Goal: Task Accomplishment & Management: Complete application form

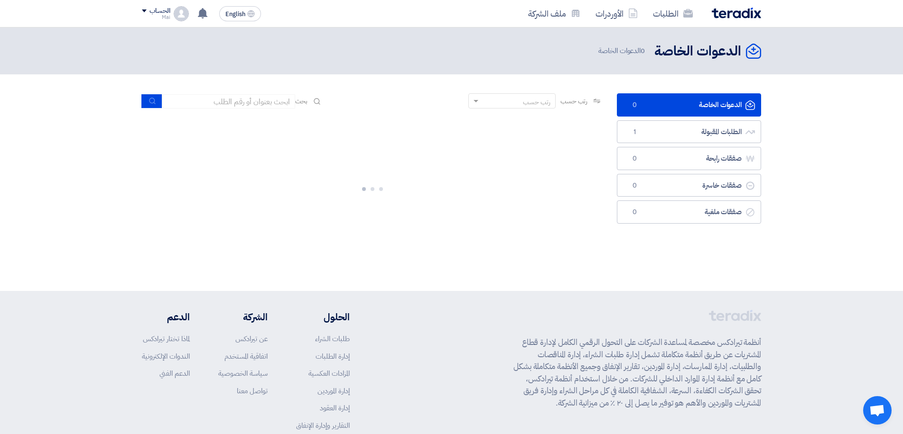
click at [443, 180] on div at bounding box center [372, 187] width 461 height 142
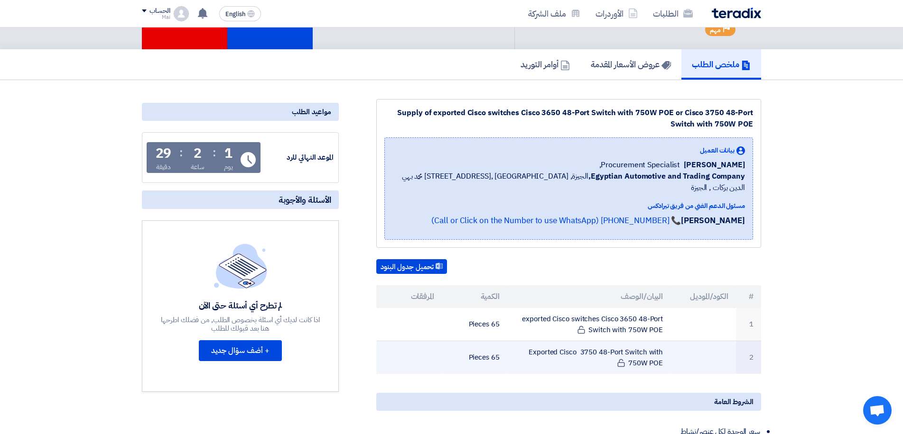
scroll to position [142, 0]
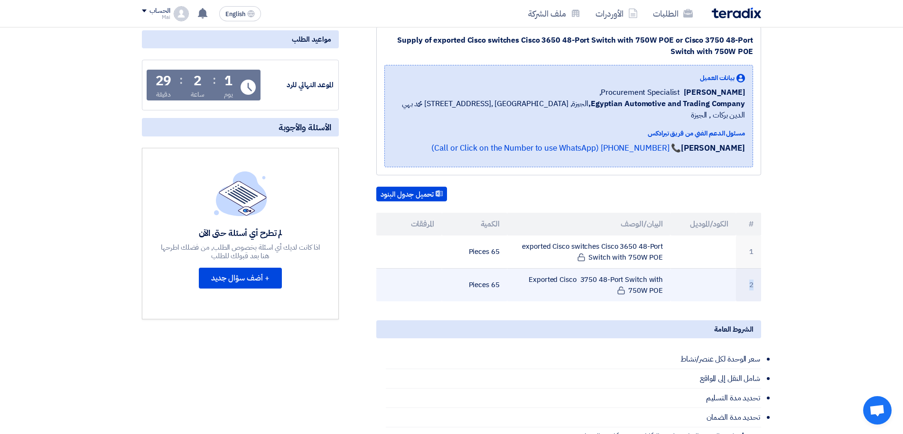
drag, startPoint x: 439, startPoint y: 237, endPoint x: 695, endPoint y: 290, distance: 262.1
click at [695, 290] on tbody "1 exported Cisco switches Cisco 3650 48-Port Switch with 750W POE 65 Pieces 2 E…" at bounding box center [568, 269] width 385 height 66
click at [682, 269] on td at bounding box center [702, 285] width 65 height 33
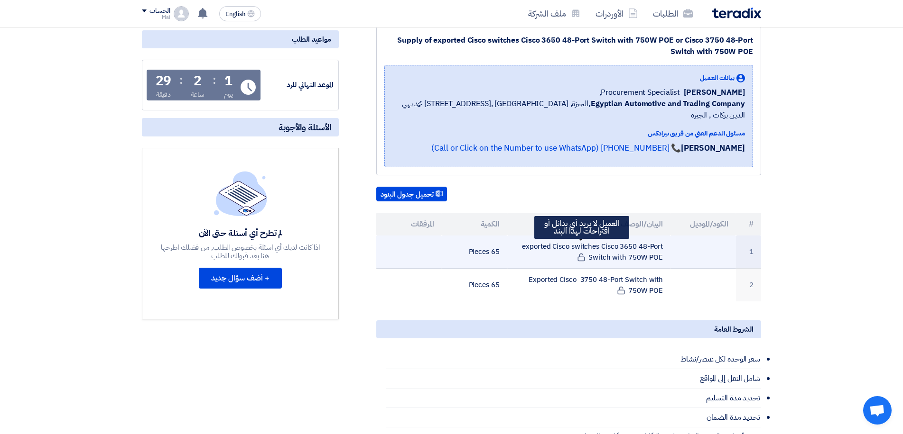
click at [578, 253] on icon at bounding box center [581, 257] width 9 height 9
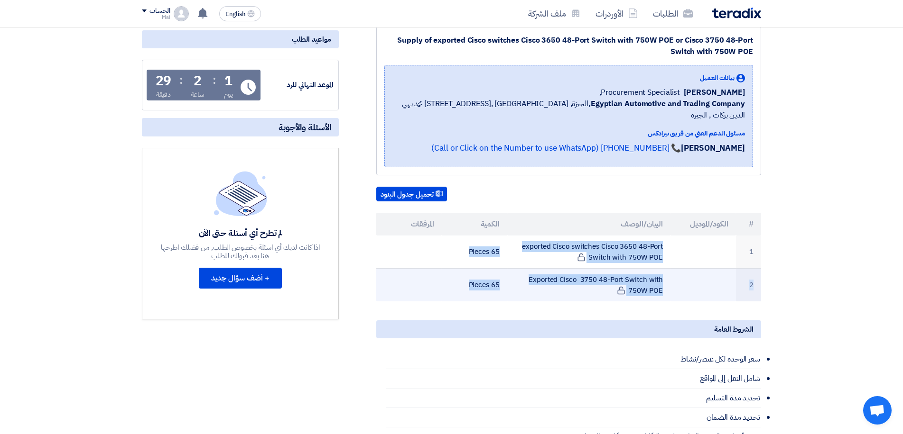
drag, startPoint x: 681, startPoint y: 234, endPoint x: 419, endPoint y: 280, distance: 265.7
click at [419, 280] on tbody "1 exported Cisco switches Cisco 3650 48-Port Switch with 750W POE 65 Pieces 2 E…" at bounding box center [568, 269] width 385 height 66
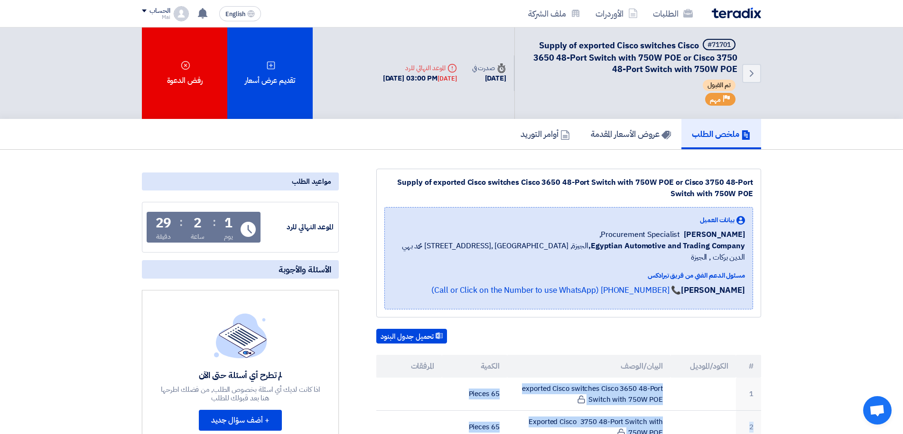
scroll to position [47, 0]
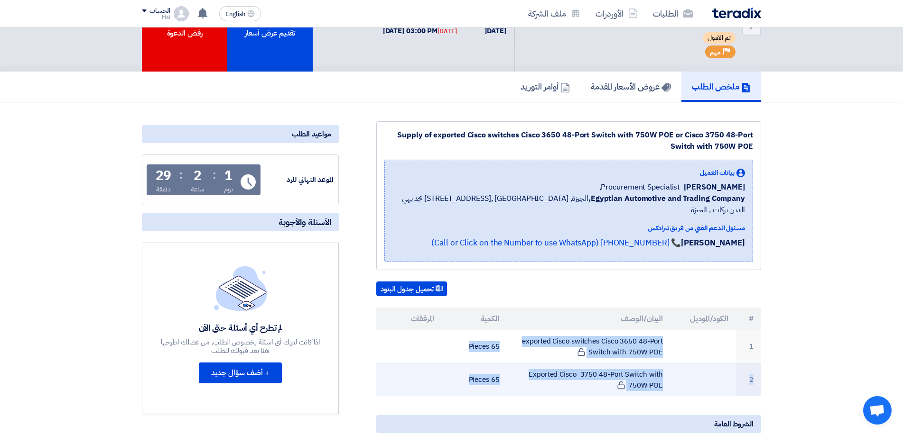
click at [692, 372] on td at bounding box center [702, 380] width 65 height 33
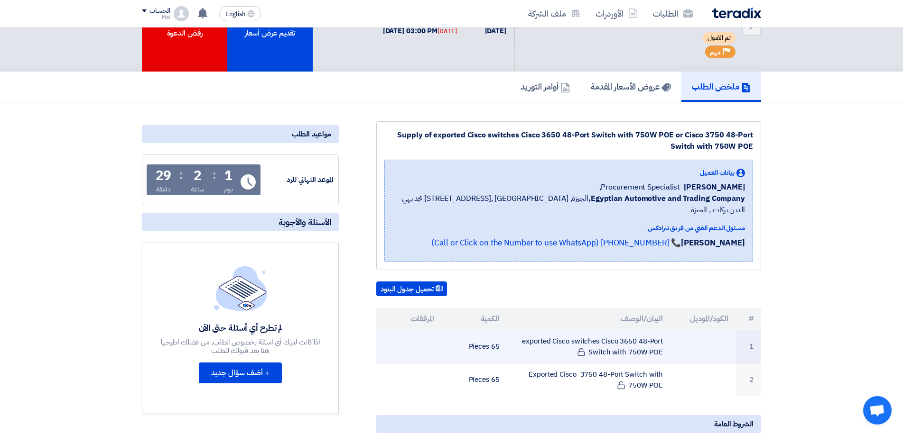
click at [452, 331] on td "65 Pieces" at bounding box center [474, 347] width 65 height 33
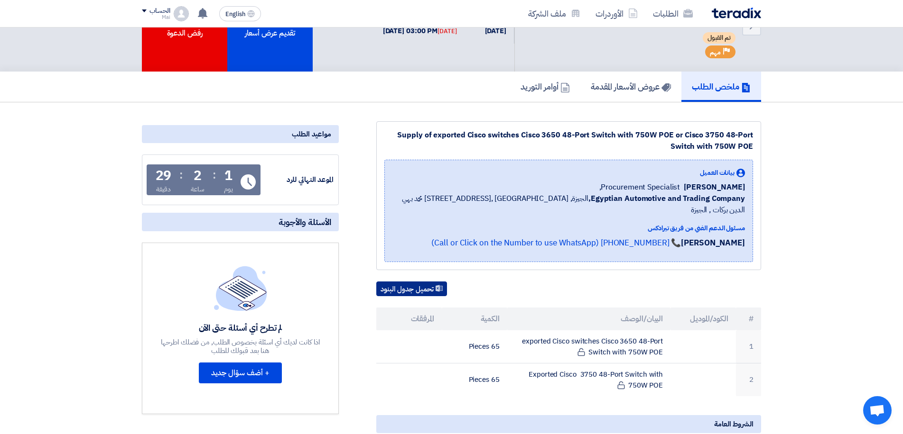
click at [436, 282] on button "تحميل جدول البنود" at bounding box center [411, 289] width 71 height 15
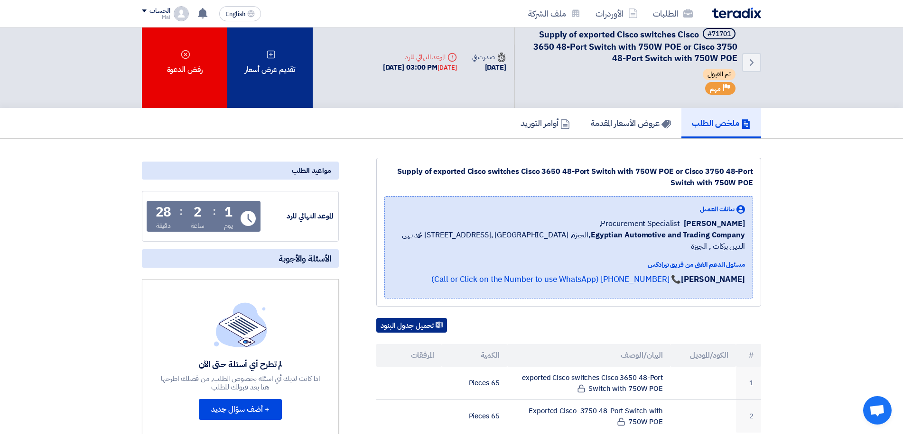
scroll to position [0, 0]
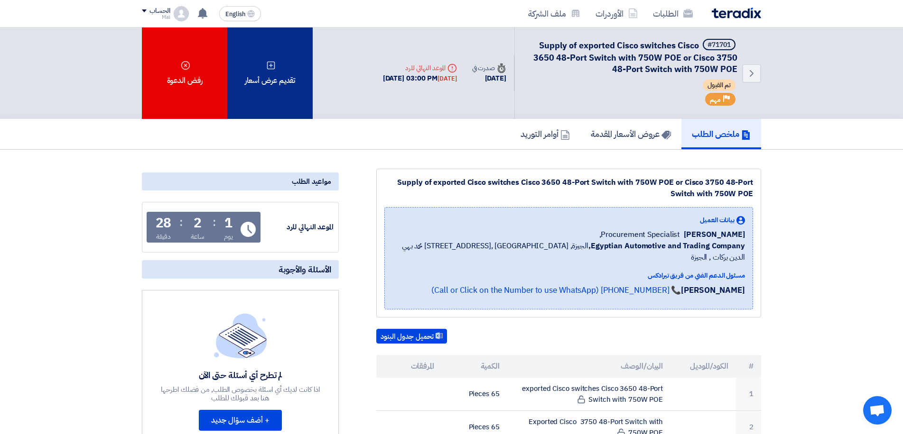
drag, startPoint x: 280, startPoint y: 93, endPoint x: 285, endPoint y: 71, distance: 22.3
click at [285, 71] on div "تقديم عرض أسعار" at bounding box center [269, 74] width 85 height 92
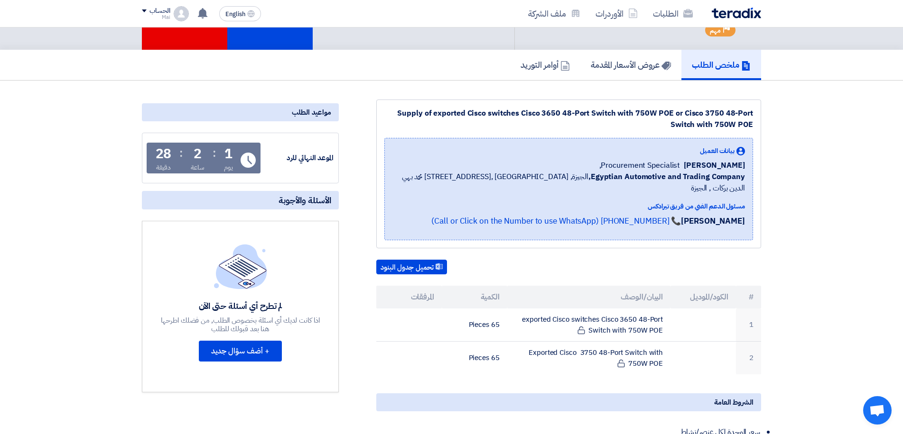
scroll to position [142, 0]
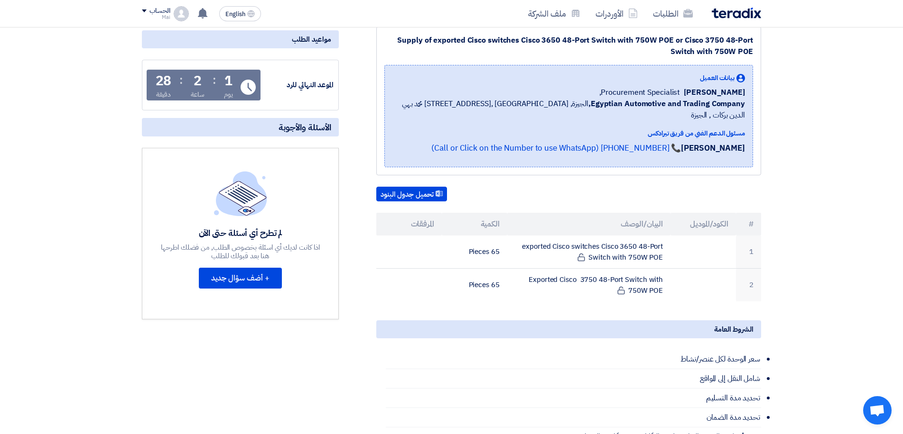
drag, startPoint x: 450, startPoint y: 232, endPoint x: 743, endPoint y: 295, distance: 299.4
click at [743, 295] on div "Supply of exported Cisco switches Cisco 3650 48-Port Switch with 750W POE or Ci…" at bounding box center [557, 338] width 422 height 623
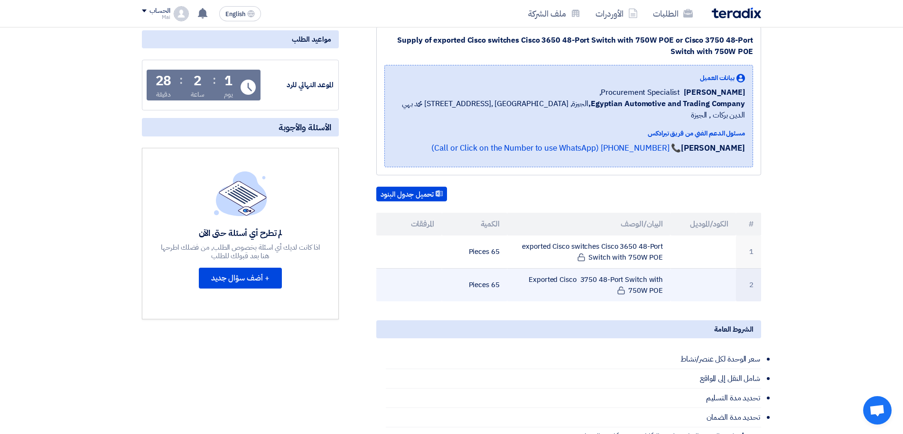
click at [720, 276] on td at bounding box center [702, 285] width 65 height 33
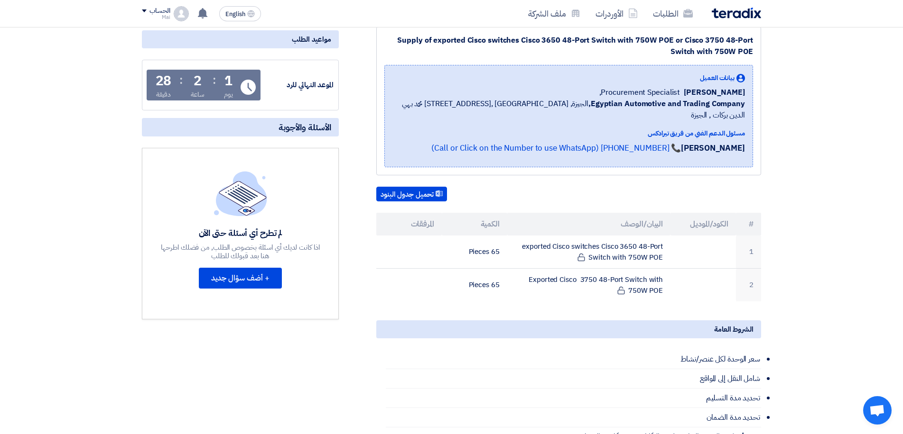
scroll to position [285, 0]
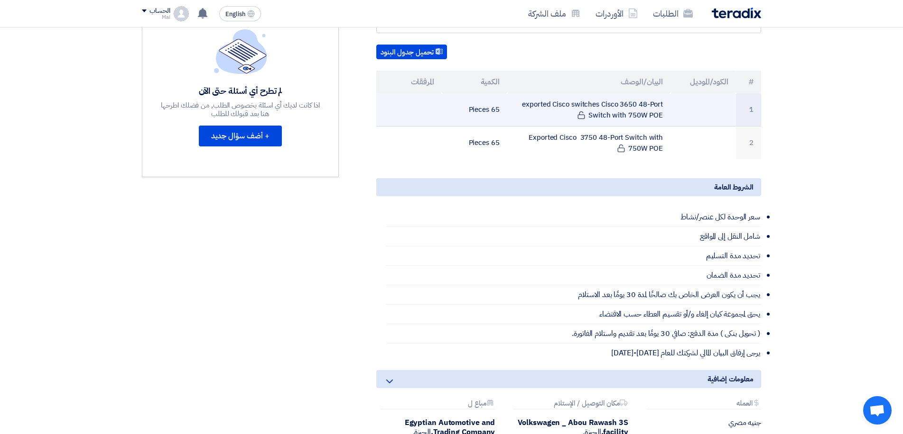
drag, startPoint x: 468, startPoint y: 93, endPoint x: 505, endPoint y: 111, distance: 40.9
click at [505, 110] on td "65 Pieces" at bounding box center [474, 109] width 65 height 33
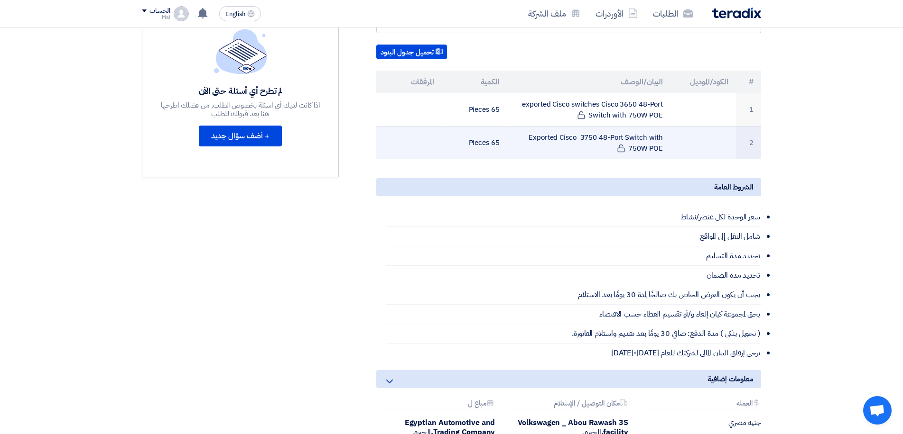
drag, startPoint x: 470, startPoint y: 130, endPoint x: 524, endPoint y: 136, distance: 54.8
click at [524, 136] on tr "2 Exported Cisco 3750 48-Port Switch with 750W POE 65 Pieces" at bounding box center [568, 143] width 385 height 33
click at [735, 136] on td at bounding box center [702, 143] width 65 height 33
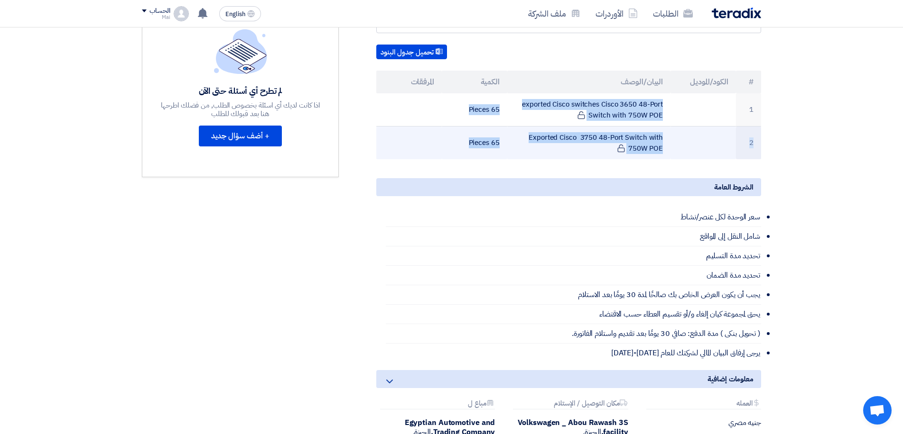
drag, startPoint x: 722, startPoint y: 93, endPoint x: 381, endPoint y: 127, distance: 342.2
click at [381, 127] on tbody "1 exported Cisco switches Cisco 3650 48-Port Switch with 750W POE 65 Pieces 2 E…" at bounding box center [568, 126] width 385 height 66
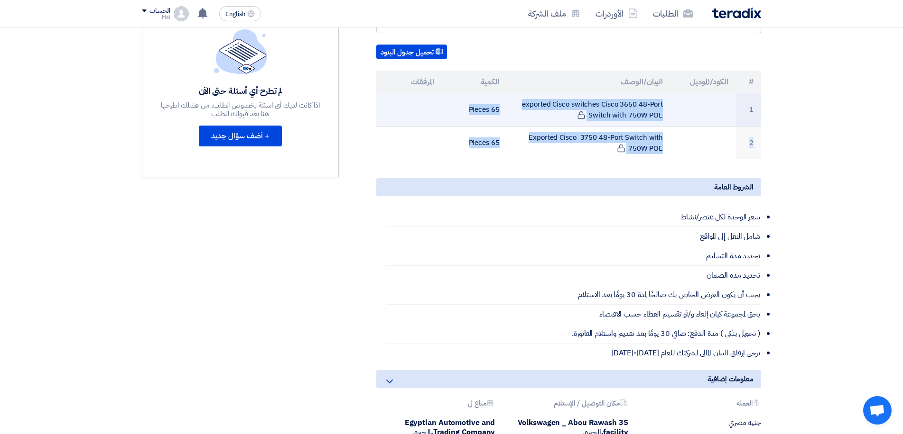
copy tbody "exported Cisco switches Cisco 3650 48-Port Switch with 750W POE 65 Pieces 2 Exp…"
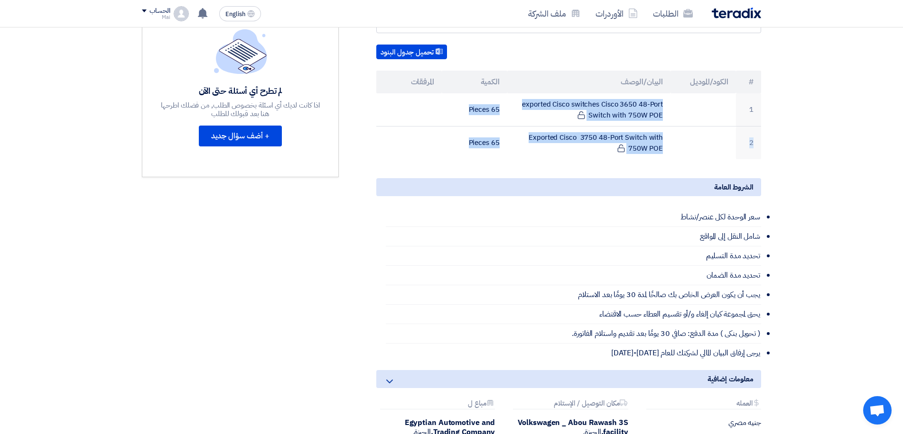
click at [226, 240] on div "مواعيد الطلب الموعد النهائي للرد Time Remaining 1 يوم : 2 ساعة : 26 دقيقة الأسئ…" at bounding box center [240, 195] width 211 height 623
